Goal: Book appointment/travel/reservation

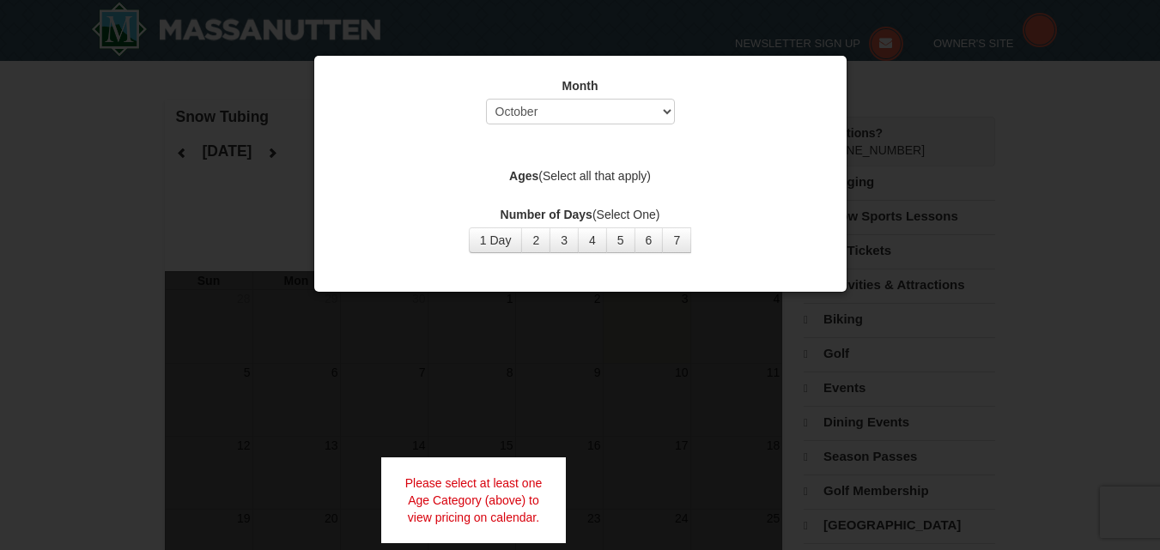
select select "10"
click at [503, 248] on button "1 Day" at bounding box center [496, 240] width 54 height 26
click at [500, 242] on button "1 Day" at bounding box center [496, 240] width 54 height 26
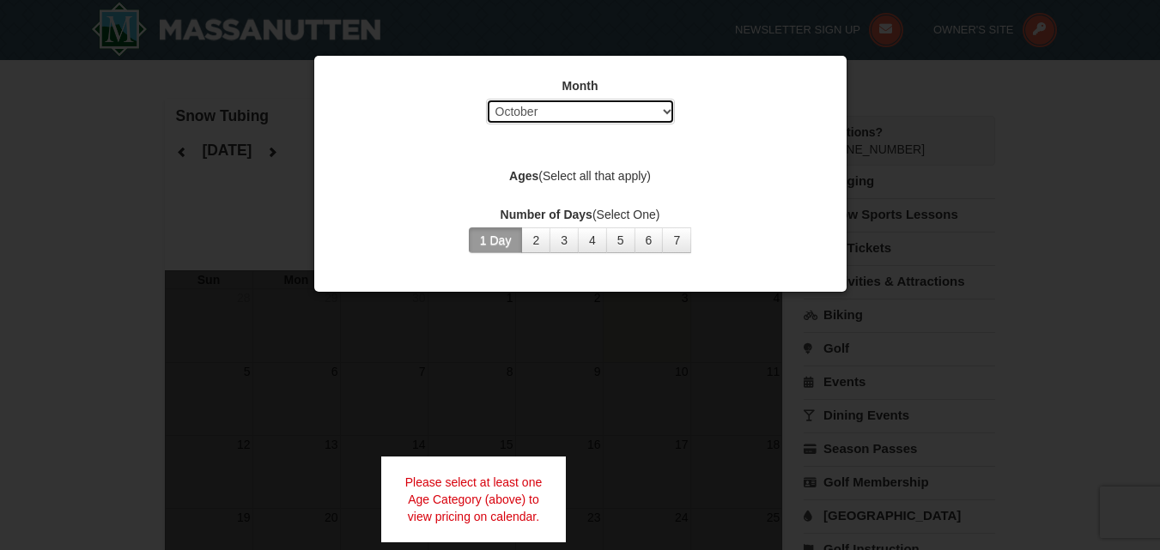
click at [597, 109] on select "Select October November December January February March April May June July Aug…" at bounding box center [580, 112] width 189 height 26
click at [486, 99] on select "Select October November December January February March April May June July Aug…" at bounding box center [580, 112] width 189 height 26
click at [566, 179] on label "Ages (Select all that apply)" at bounding box center [580, 175] width 489 height 17
click at [582, 173] on label "Ages (Select all that apply)" at bounding box center [580, 175] width 489 height 17
click at [549, 180] on label "Ages (Select all that apply)" at bounding box center [580, 175] width 489 height 17
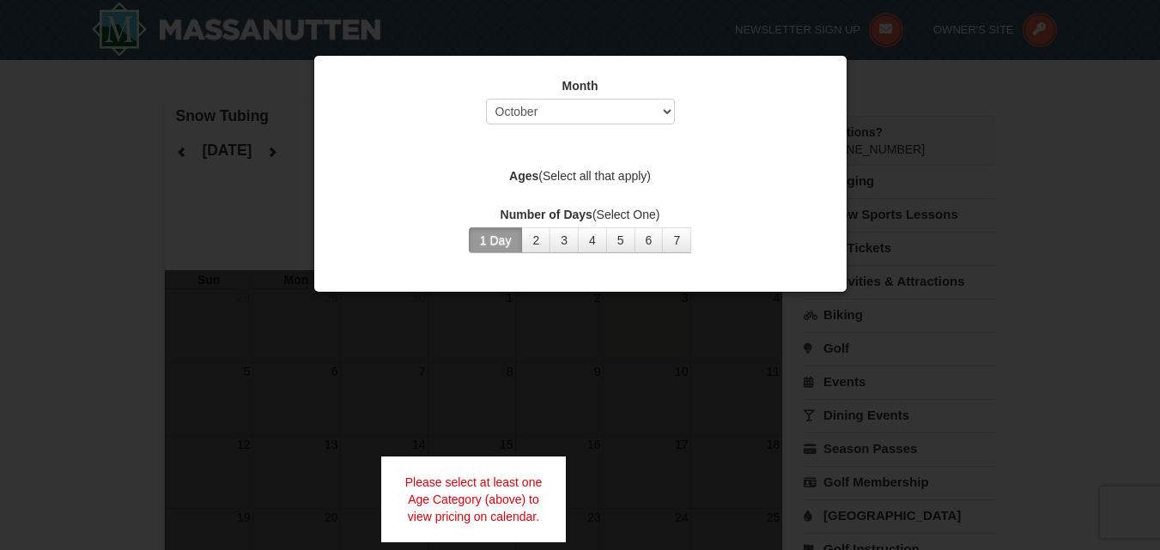
click at [526, 174] on strong "Ages" at bounding box center [523, 176] width 29 height 14
click at [593, 230] on button "4" at bounding box center [592, 240] width 29 height 26
click at [528, 240] on button "2" at bounding box center [535, 240] width 29 height 26
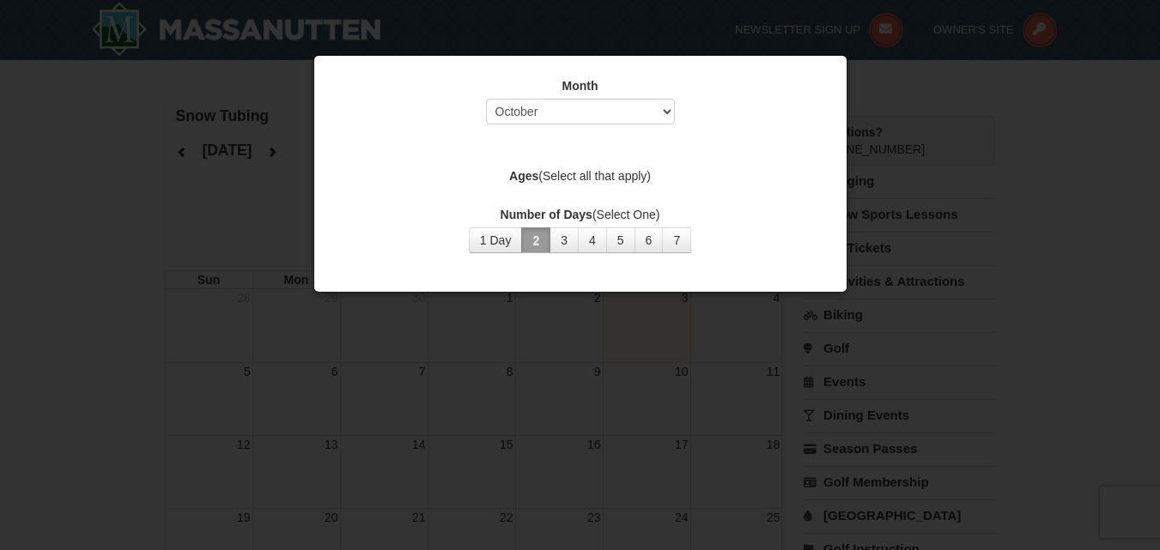
click at [521, 227] on button "2" at bounding box center [535, 240] width 29 height 26
click at [632, 108] on select "Select October November December January February March April May June July Aug…" at bounding box center [580, 112] width 189 height 26
click at [486, 99] on select "Select October November December January February March April May June July Aug…" at bounding box center [580, 112] width 189 height 26
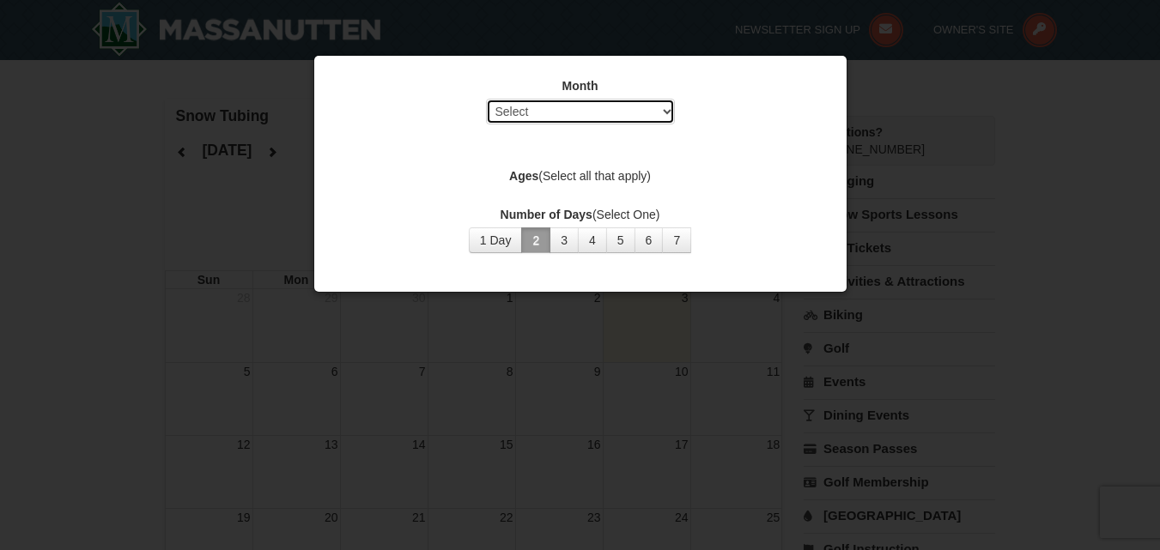
click at [614, 99] on select "Select October November December January February March April May June July Aug…" at bounding box center [580, 112] width 189 height 26
select select "10"
click at [486, 99] on select "Select October November December January February March April May June July Aug…" at bounding box center [580, 112] width 189 height 26
click at [580, 172] on label "Ages (Select all that apply)" at bounding box center [580, 175] width 489 height 17
click at [576, 172] on label "Ages (Select all that apply)" at bounding box center [580, 175] width 489 height 17
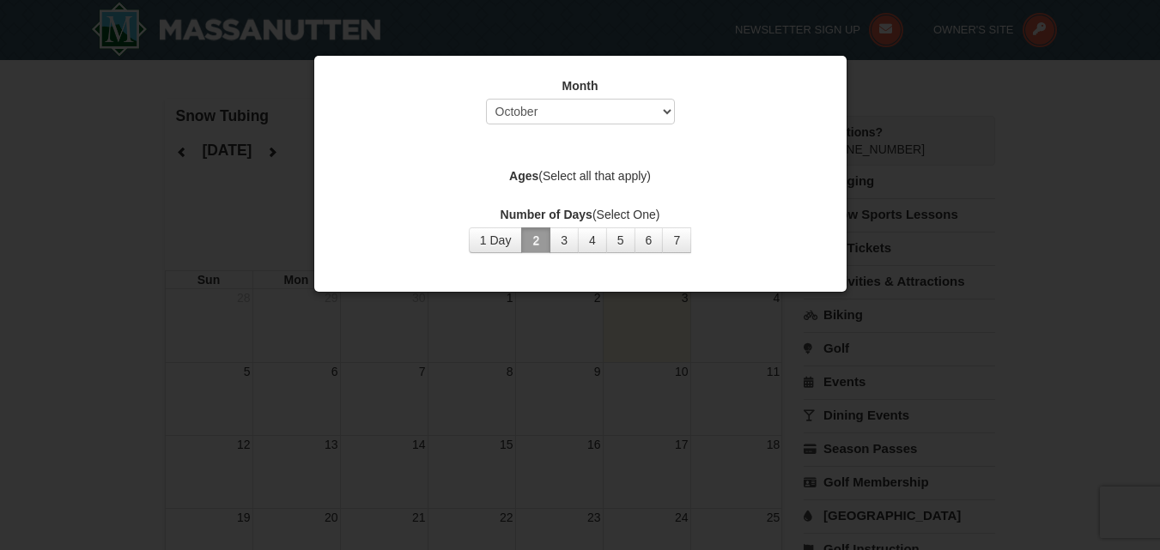
click at [529, 178] on strong "Ages" at bounding box center [523, 176] width 29 height 14
click at [544, 175] on label "Ages (Select all that apply)" at bounding box center [580, 175] width 489 height 17
click at [575, 176] on label "Ages (Select all that apply)" at bounding box center [580, 175] width 489 height 17
click at [586, 179] on label "Ages (Select all that apply)" at bounding box center [580, 175] width 489 height 17
click at [586, 187] on div "Ages (Select all that apply)" at bounding box center [580, 177] width 489 height 21
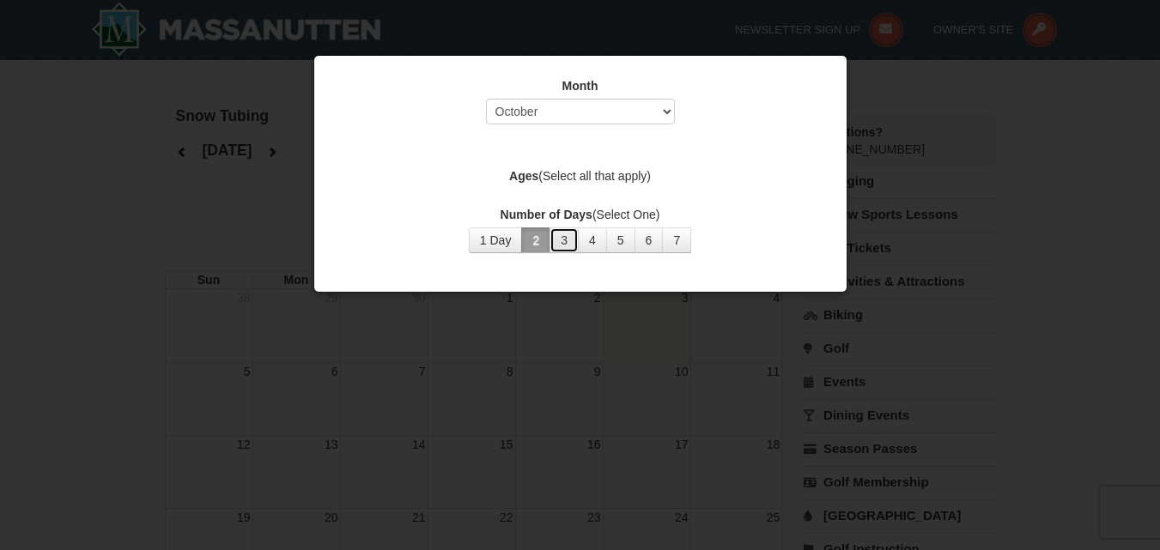
click at [572, 227] on button "3" at bounding box center [563, 240] width 29 height 26
click at [572, 228] on button "3" at bounding box center [563, 240] width 29 height 26
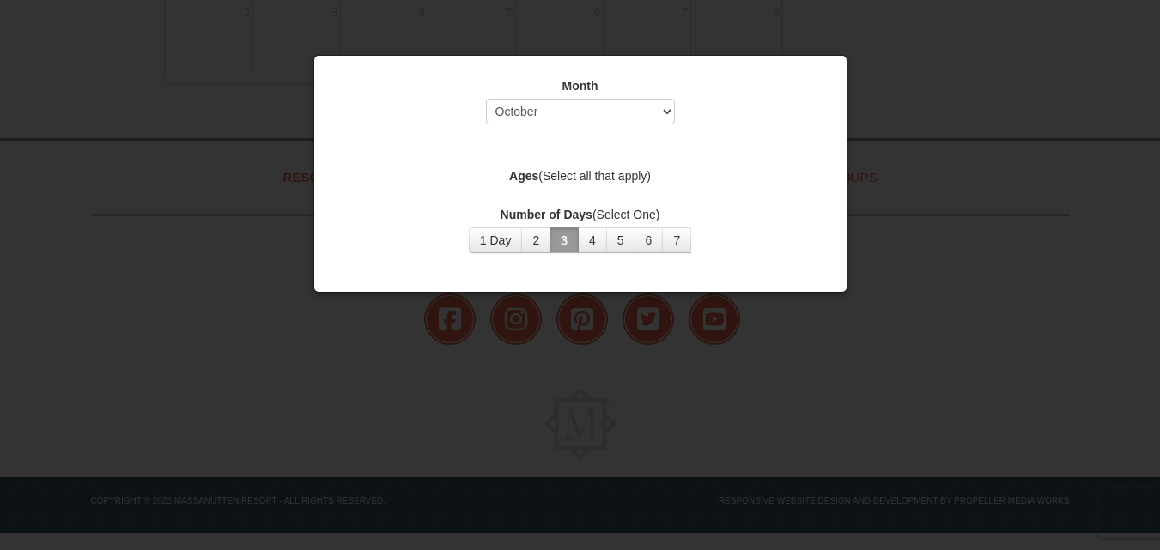
click at [648, 329] on div at bounding box center [580, 275] width 1160 height 550
click at [810, 98] on div "Month Select October November December January February March April May June Ju…" at bounding box center [580, 105] width 489 height 56
click at [812, 98] on div "Month Select October November December January February March April May June Ju…" at bounding box center [580, 105] width 489 height 56
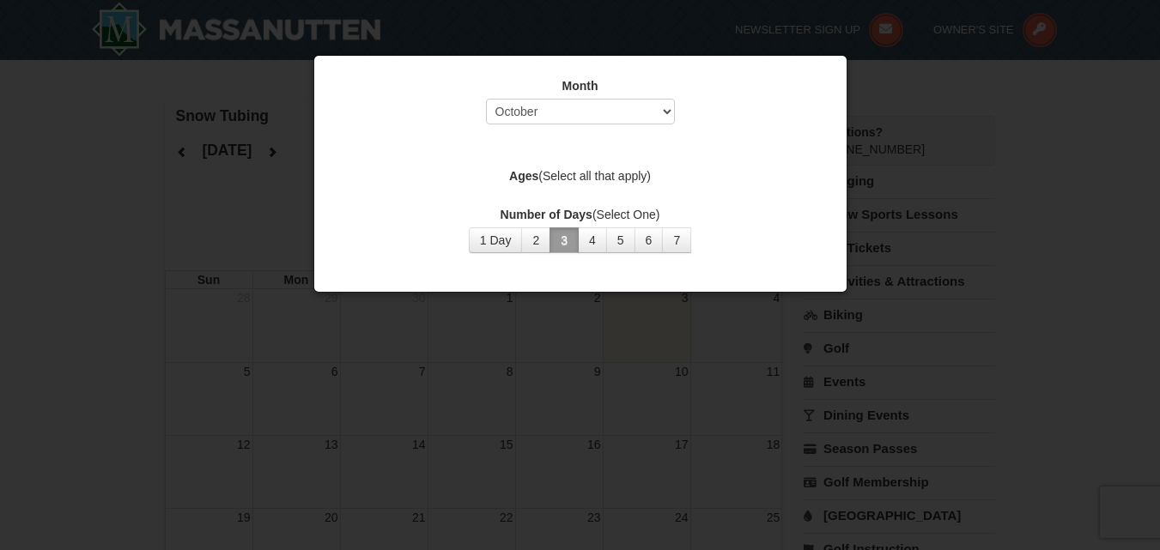
click at [849, 76] on div at bounding box center [580, 275] width 1160 height 550
